Goal: Transaction & Acquisition: Obtain resource

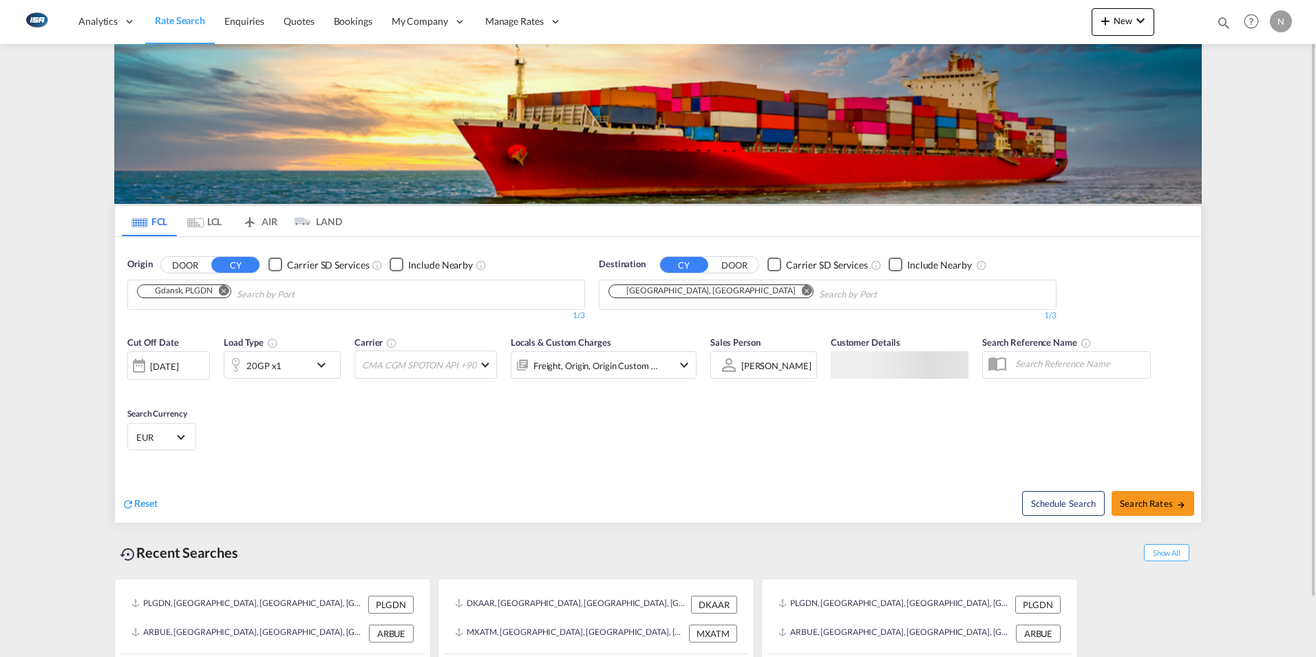
click at [202, 216] on md-tab-item "LCL" at bounding box center [204, 221] width 55 height 30
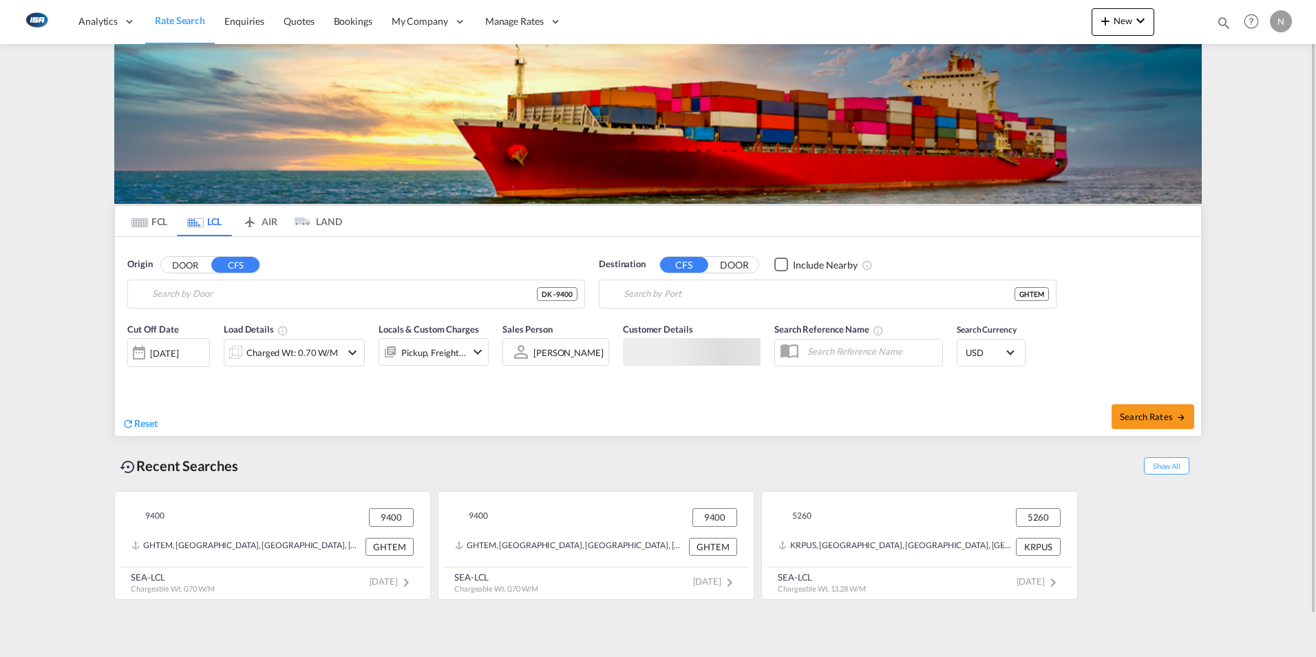
type input "DK-9400, Hvorup, [GEOGRAPHIC_DATA], [GEOGRAPHIC_DATA], [GEOGRAPHIC_DATA], [GEOG…"
type input "Tema, GHTEM"
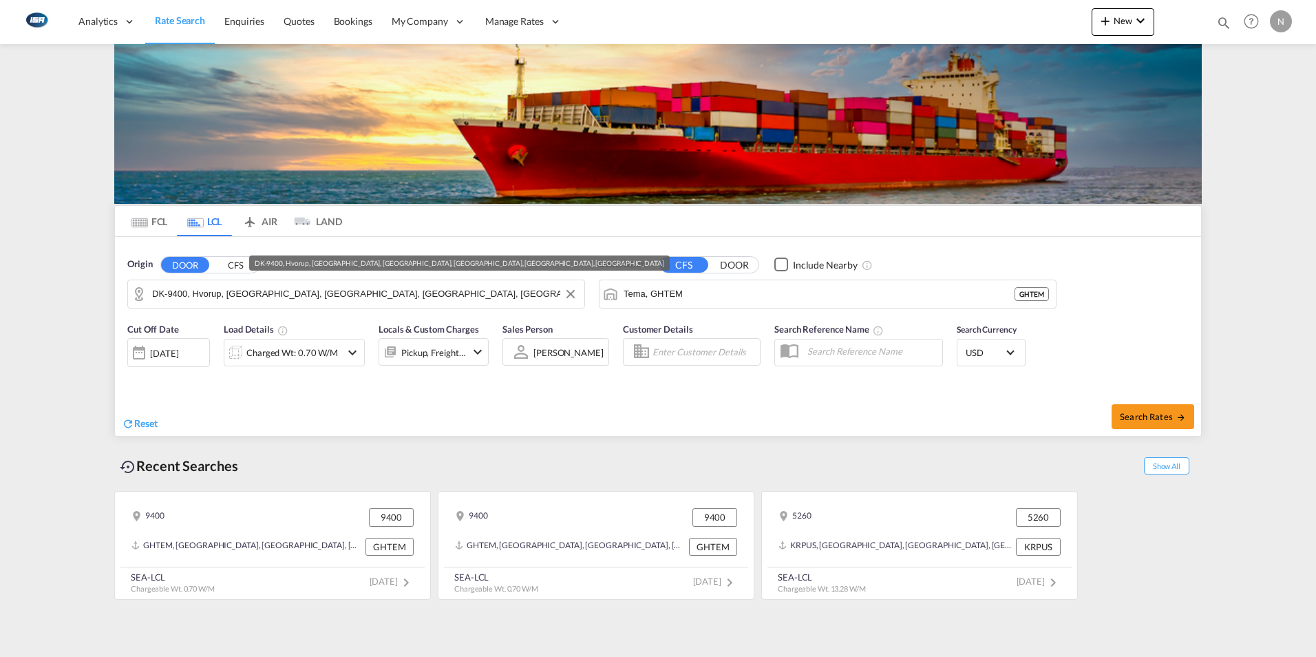
click at [180, 300] on input "DK-9400, Hvorup, [GEOGRAPHIC_DATA], [GEOGRAPHIC_DATA], [GEOGRAPHIC_DATA], [GEOG…" at bounding box center [364, 294] width 425 height 21
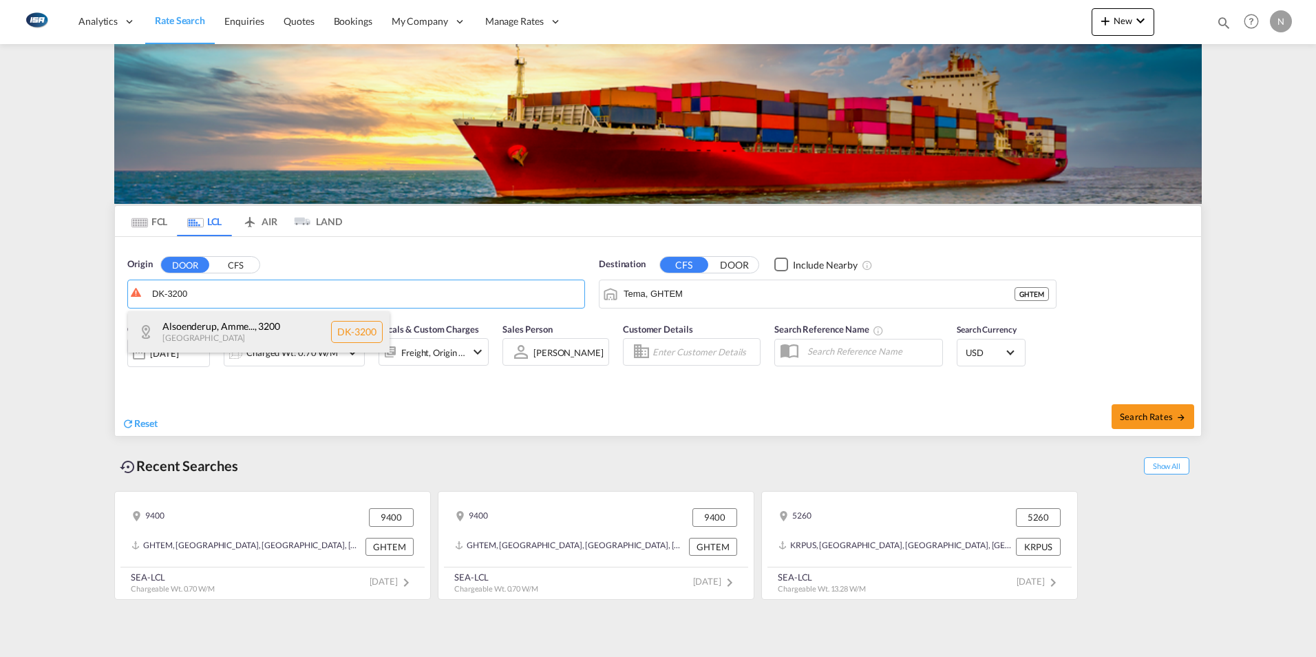
click at [186, 328] on div "Alsoenderup, Amme... , 3200 Denmark DK-3200" at bounding box center [259, 331] width 262 height 41
type input "DK-3200, Alsoenderup, [GEOGRAPHIC_DATA], Annisse, [GEOGRAPHIC_DATA], [GEOGRAPHI…"
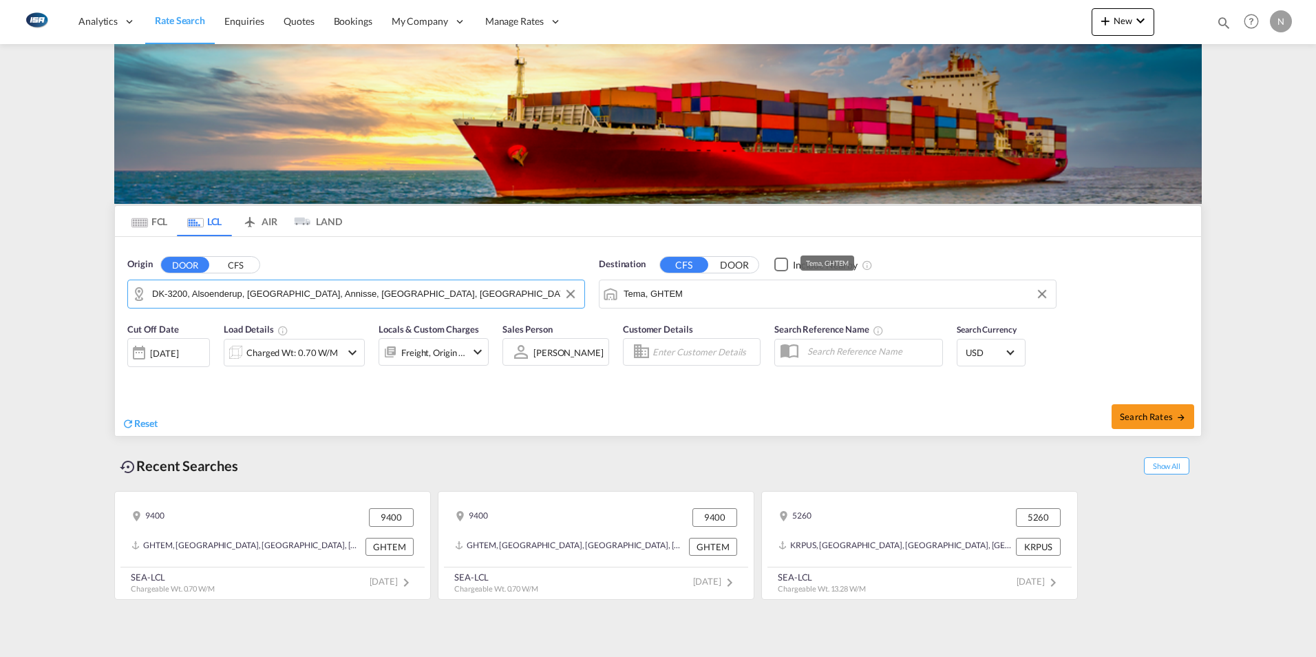
click at [681, 293] on input "Tema, GHTEM" at bounding box center [836, 294] width 425 height 21
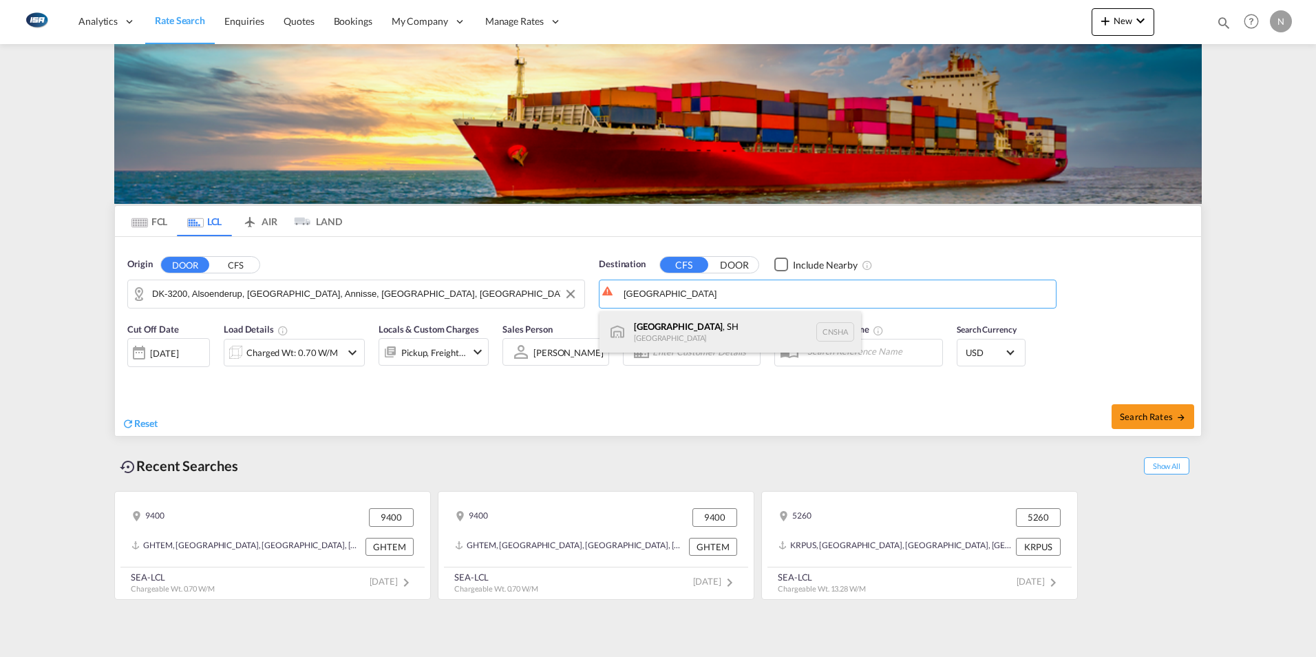
click at [662, 329] on div "[GEOGRAPHIC_DATA] , SH [GEOGRAPHIC_DATA] [GEOGRAPHIC_DATA]" at bounding box center [731, 331] width 262 height 41
type input "[GEOGRAPHIC_DATA], SH, CNSHA"
click at [1157, 420] on span "Search Rates" at bounding box center [1153, 416] width 66 height 11
type input "3200 to CNSHA / [DATE]"
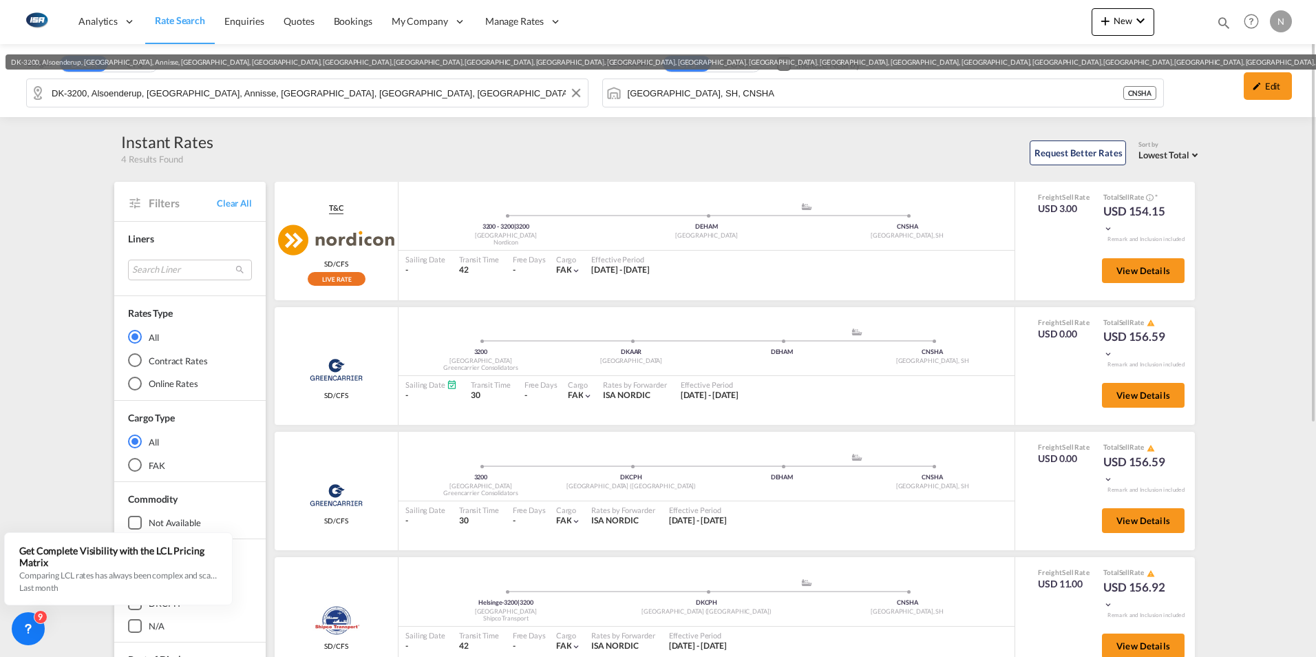
click at [183, 96] on input "DK-3200, Alsoenderup, [GEOGRAPHIC_DATA], Annisse, [GEOGRAPHIC_DATA], [GEOGRAPHI…" at bounding box center [316, 93] width 529 height 21
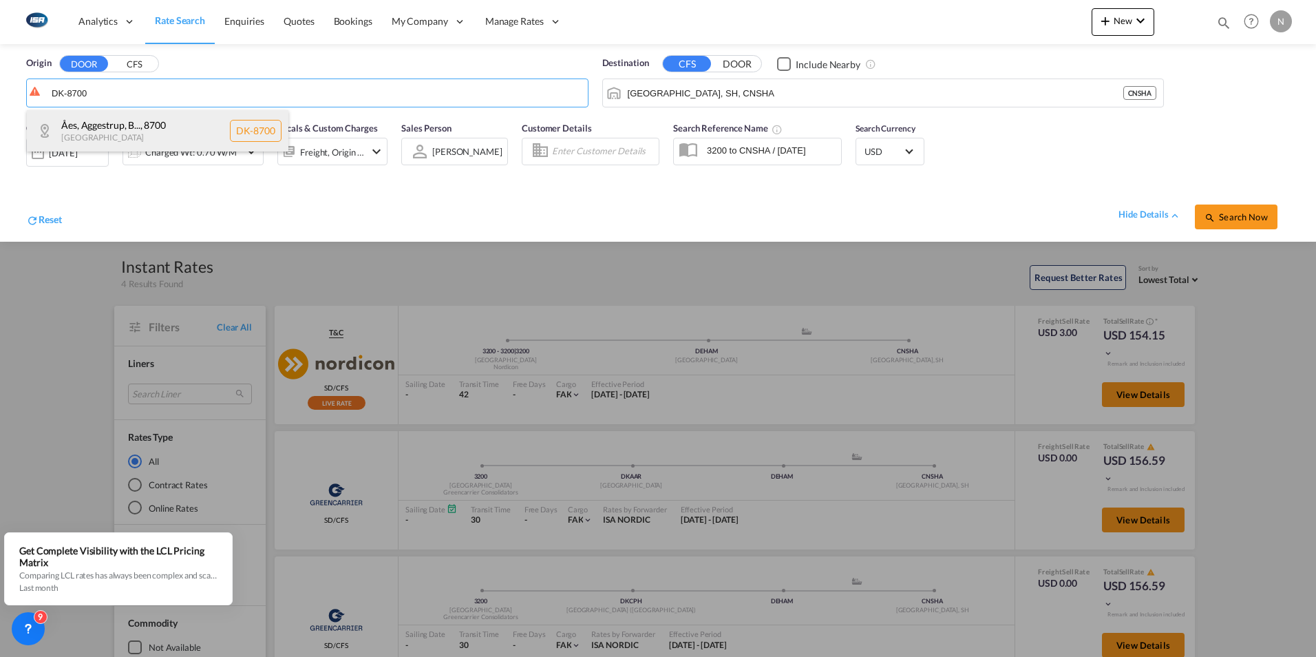
click at [89, 126] on div "[PERSON_NAME], B... , 8700 [GEOGRAPHIC_DATA] DK-8700" at bounding box center [158, 130] width 262 height 41
type input "DK-8700, Åes, [GEOGRAPHIC_DATA][PERSON_NAME][GEOGRAPHIC_DATA], [GEOGRAPHIC_DATA…"
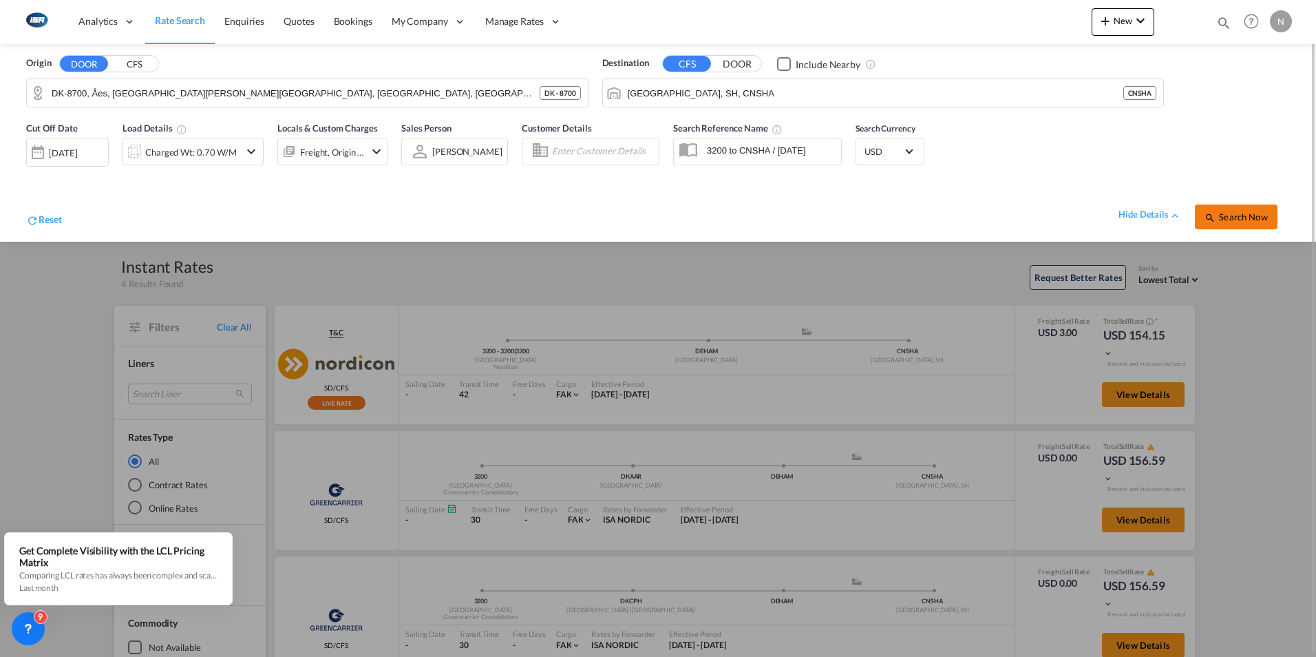
click at [1244, 218] on span "Search Now" at bounding box center [1236, 216] width 63 height 11
